Goal: Task Accomplishment & Management: Complete application form

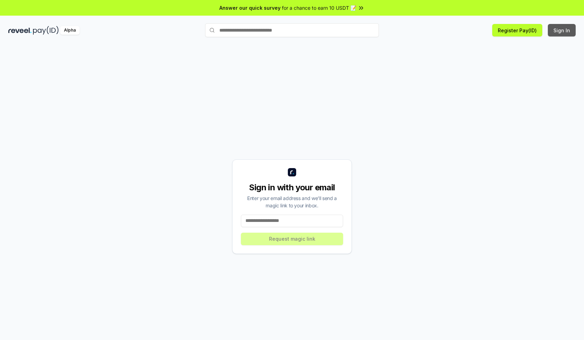
click at [562, 30] on button "Sign In" at bounding box center [562, 30] width 28 height 13
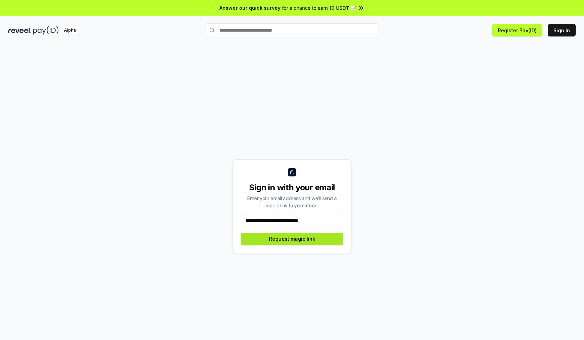
type input "**********"
click at [292, 239] on button "Request magic link" at bounding box center [292, 239] width 102 height 13
